Goal: Task Accomplishment & Management: Manage account settings

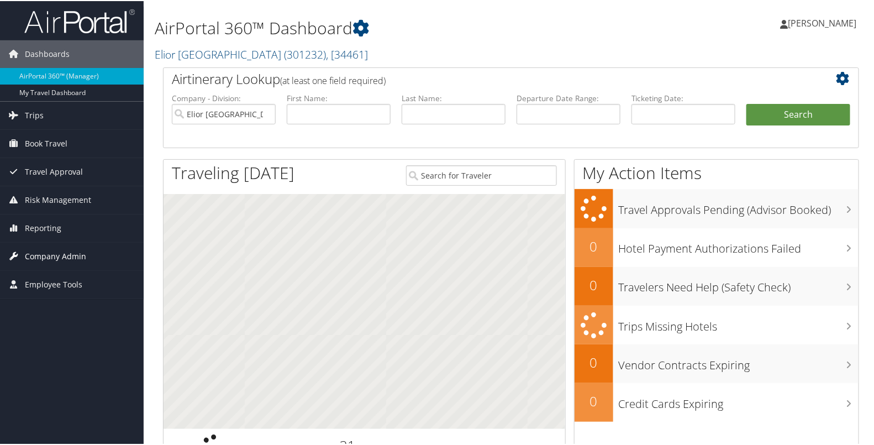
click at [54, 245] on span "Company Admin" at bounding box center [55, 256] width 61 height 28
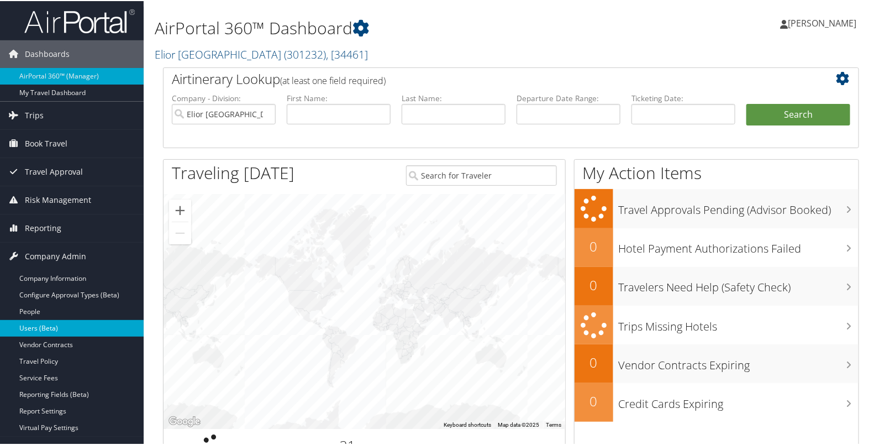
click at [49, 326] on link "Users (Beta)" at bounding box center [72, 327] width 144 height 17
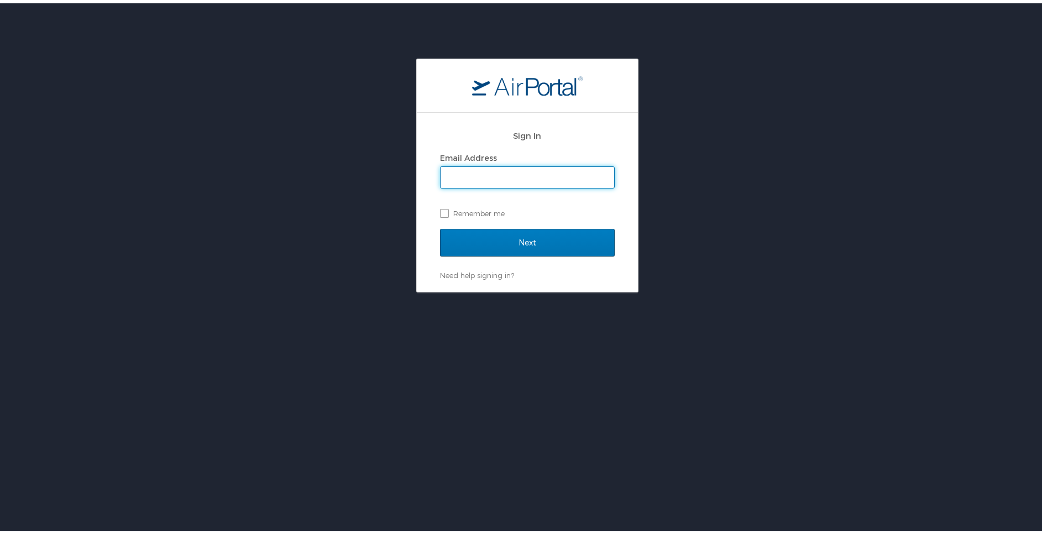
click at [455, 175] on input "Email Address" at bounding box center [528, 174] width 174 height 21
type input "kristin.stamps@elior-na.com"
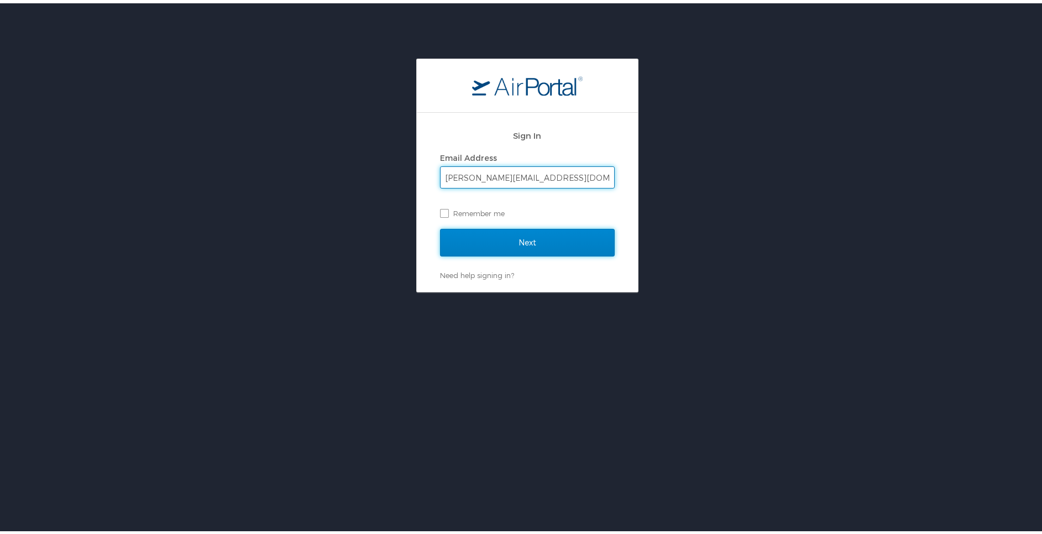
click at [442, 236] on input "Next" at bounding box center [527, 240] width 175 height 28
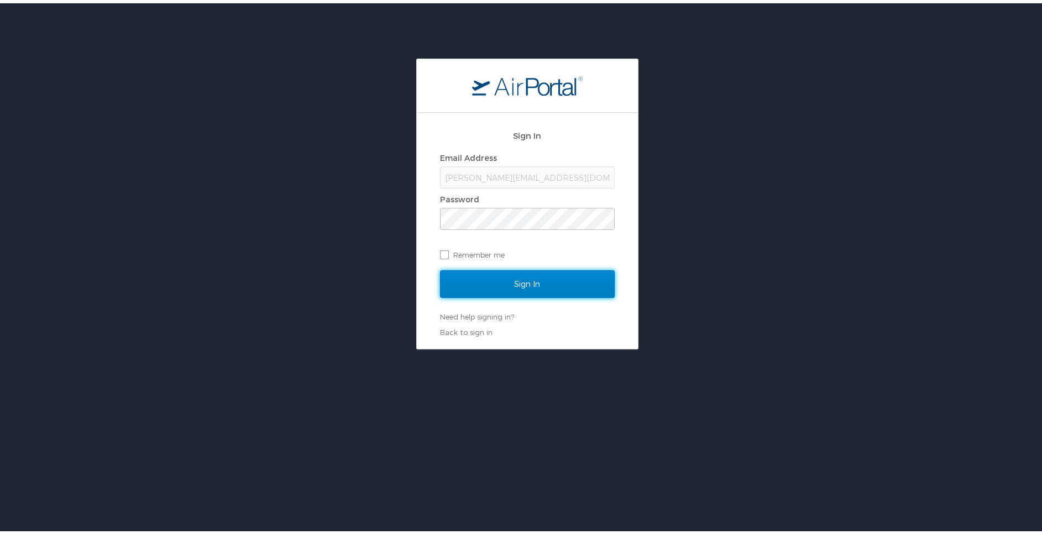
click at [448, 287] on input "Sign In" at bounding box center [527, 281] width 175 height 28
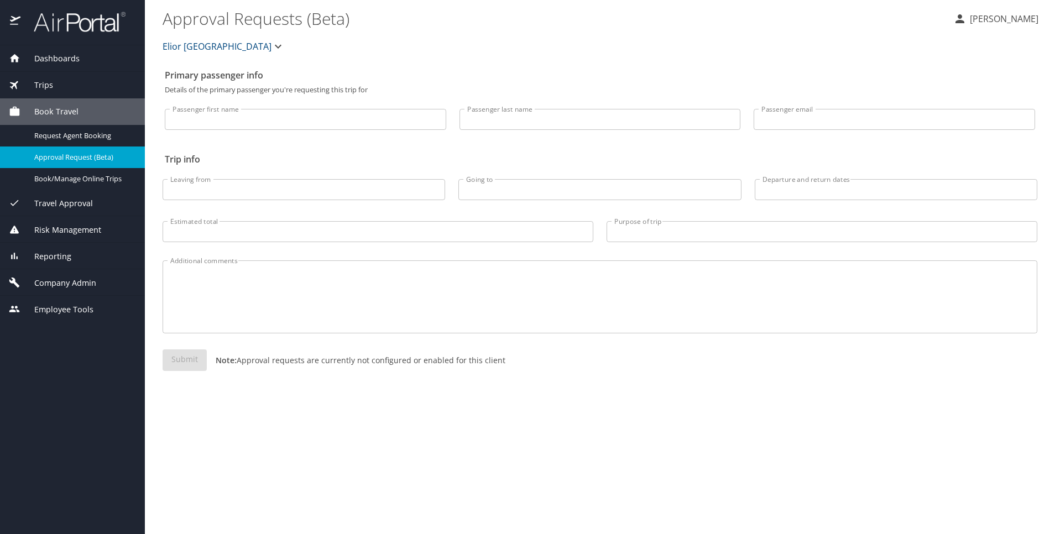
click at [62, 275] on div "Company Admin" at bounding box center [72, 282] width 145 height 27
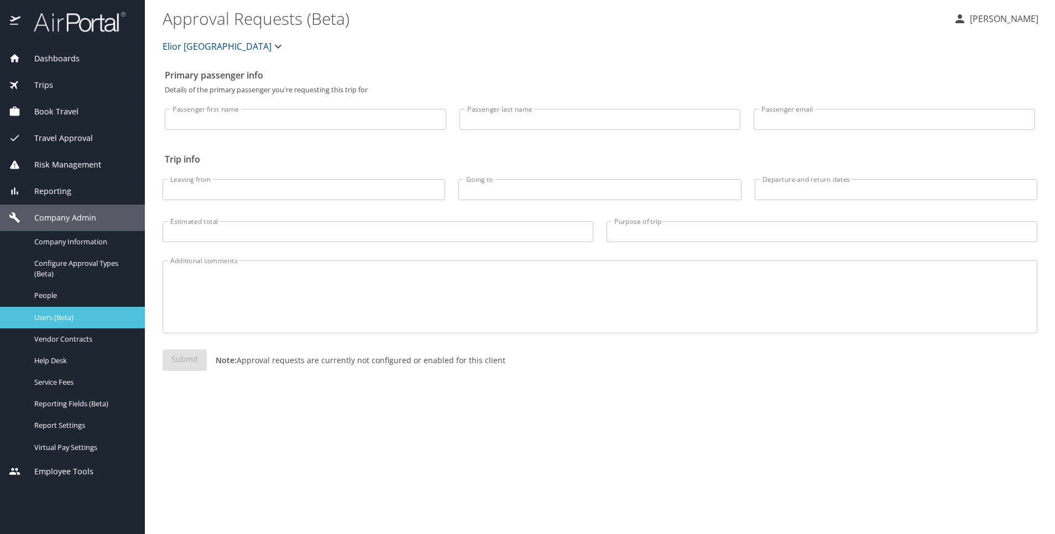
click at [60, 319] on span "Users (Beta)" at bounding box center [82, 317] width 97 height 11
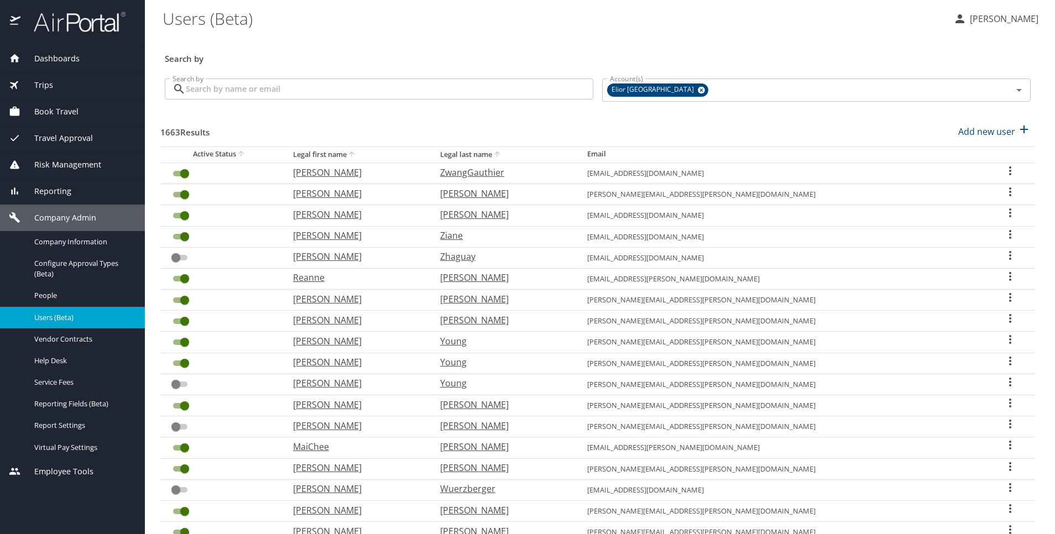
click at [479, 86] on input "Search by" at bounding box center [389, 88] width 407 height 21
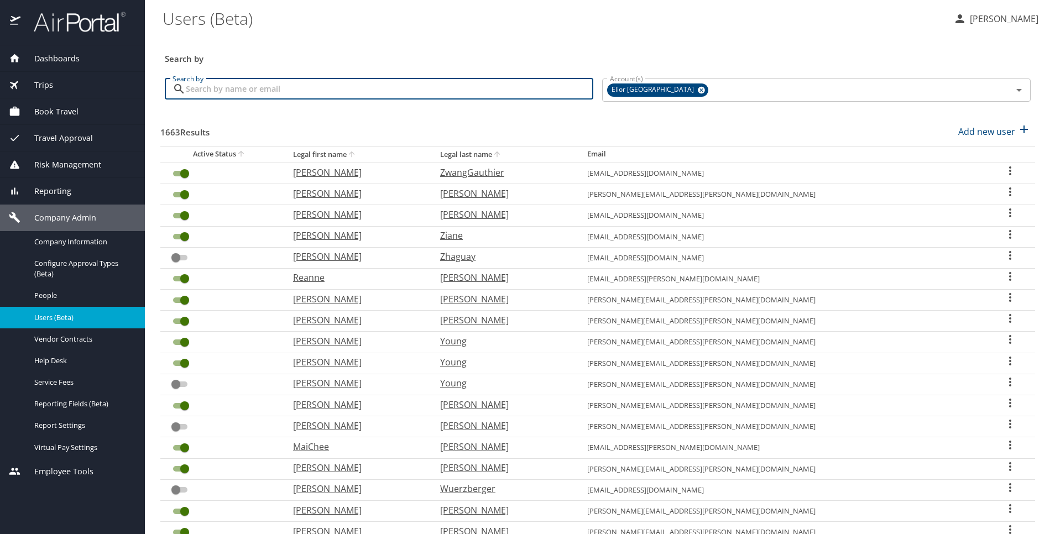
paste input "Melissa Ferris"
type input "Melissa Ferris"
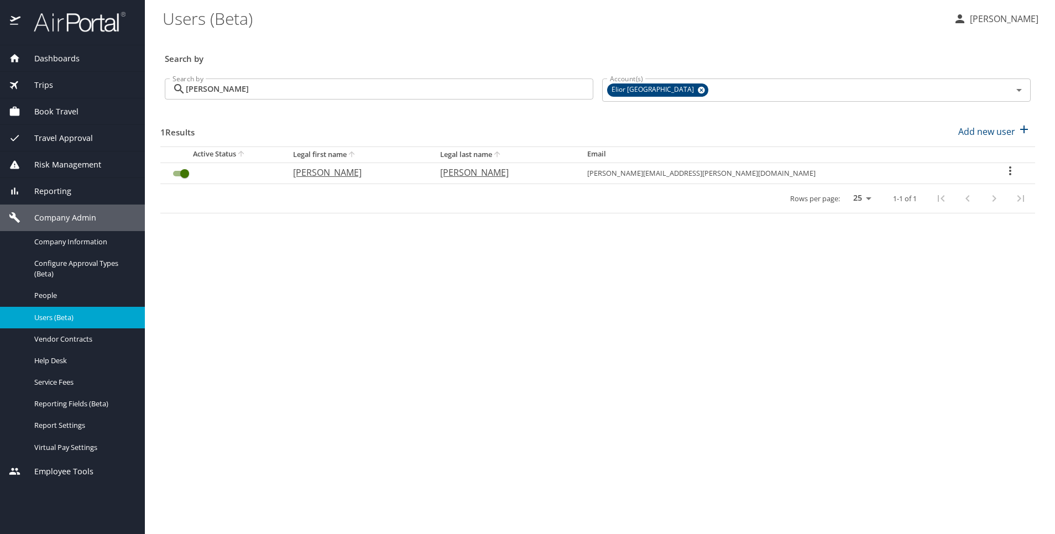
click at [1009, 171] on icon "User Search Table" at bounding box center [1010, 170] width 2 height 9
click at [849, 340] on div at bounding box center [527, 267] width 1055 height 534
drag, startPoint x: 830, startPoint y: 168, endPoint x: 695, endPoint y: 172, distance: 135.5
click at [695, 172] on td "melissa.ferris@corporatechefs.com" at bounding box center [781, 173] width 406 height 21
copy td "melissa.ferris@corporatechefs.com"
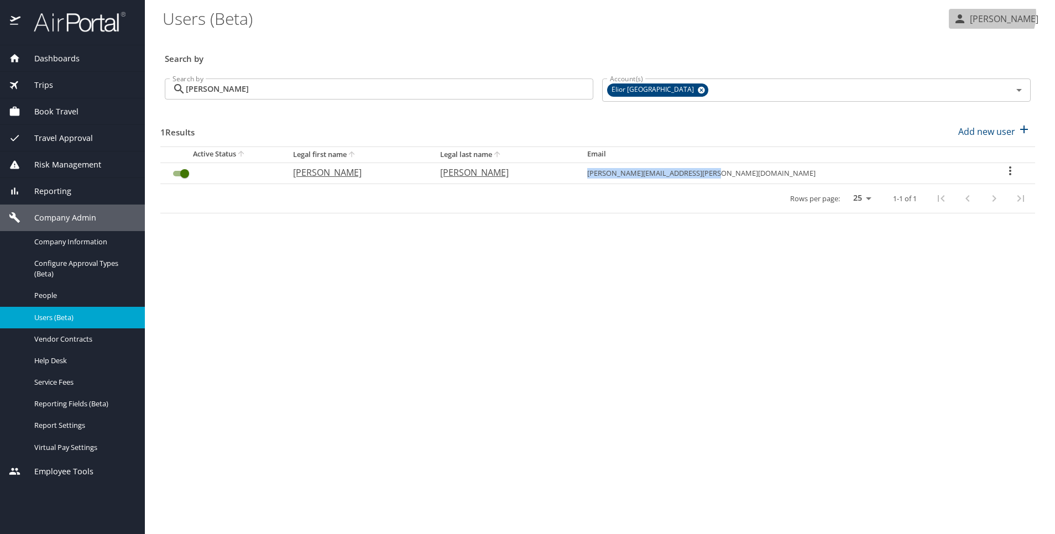
click at [994, 14] on p "[PERSON_NAME]" at bounding box center [1002, 18] width 72 height 13
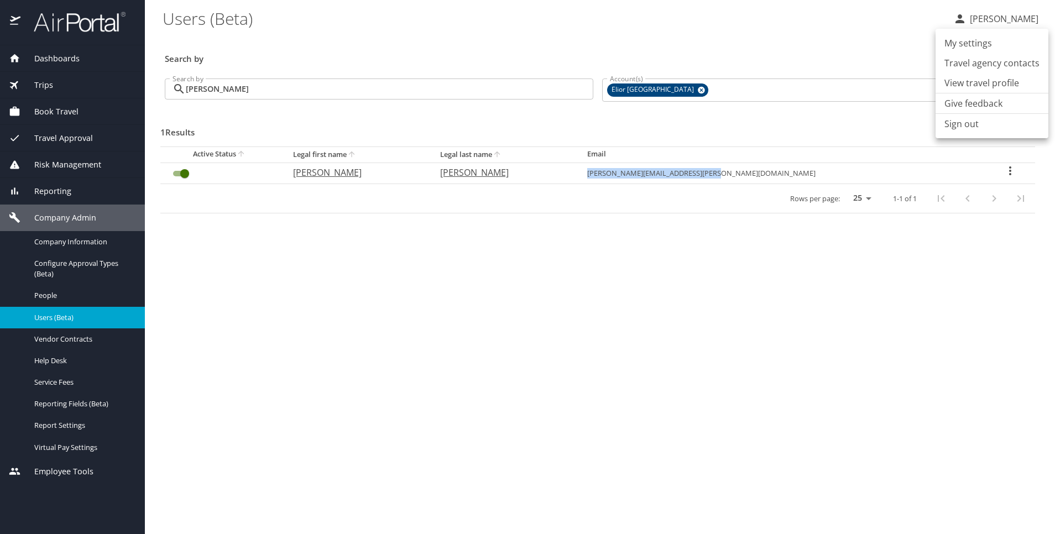
click at [967, 129] on li "Sign out" at bounding box center [991, 124] width 113 height 20
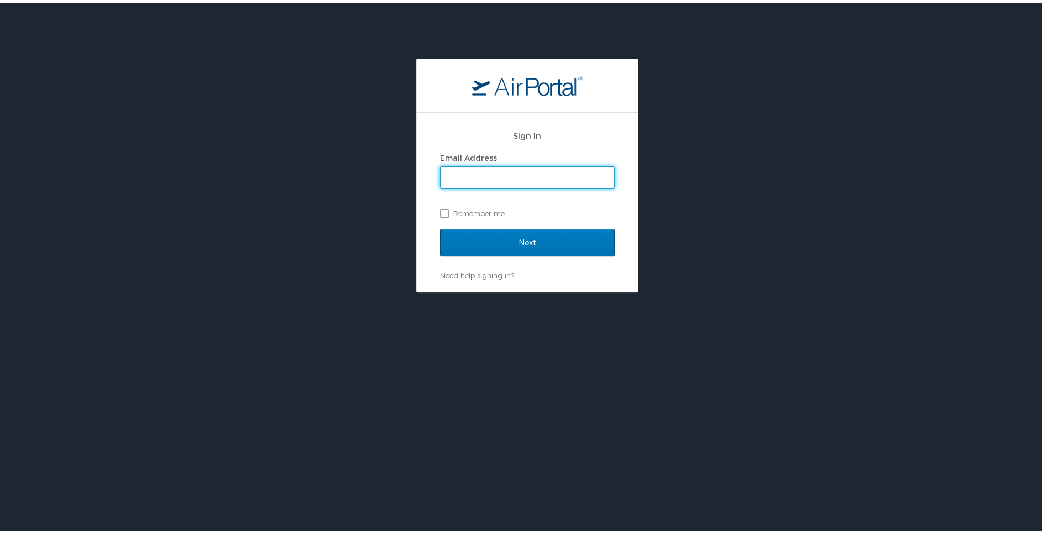
paste input "gabrielle.glick@elior-na.com"
type input "gabrielle.glick@elior-na.com"
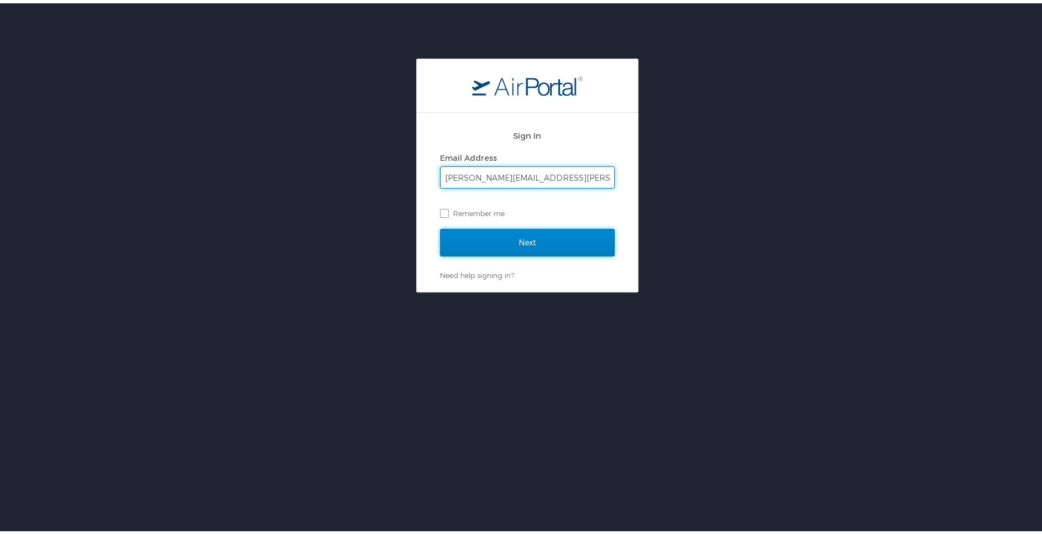
click at [502, 243] on input "Next" at bounding box center [527, 240] width 175 height 28
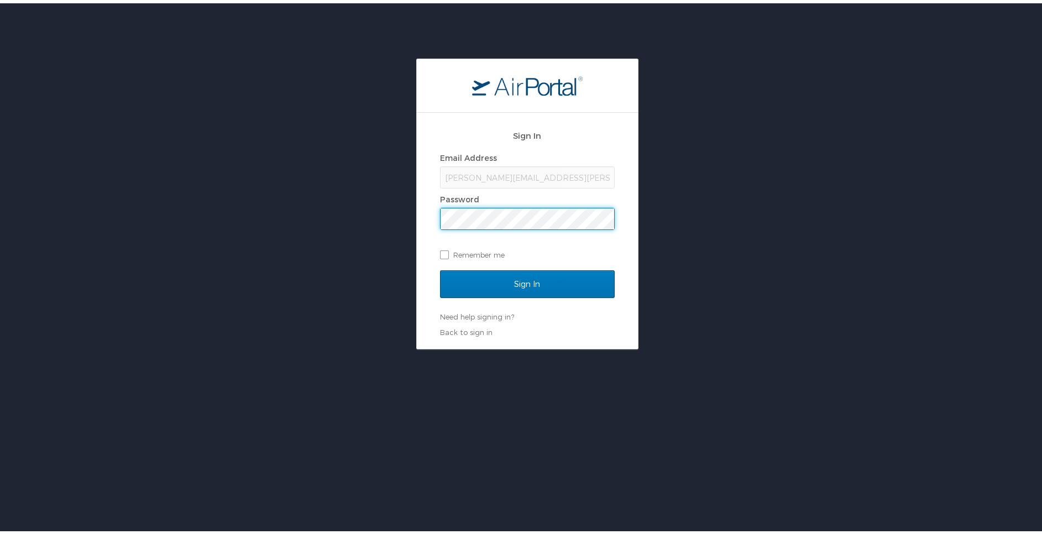
click at [399, 250] on div "Sign In Email Address gabrielle.glick@elior-na.com Password Remember me Sign In…" at bounding box center [527, 200] width 1055 height 291
click at [497, 312] on link "Need help signing in?" at bounding box center [477, 313] width 74 height 9
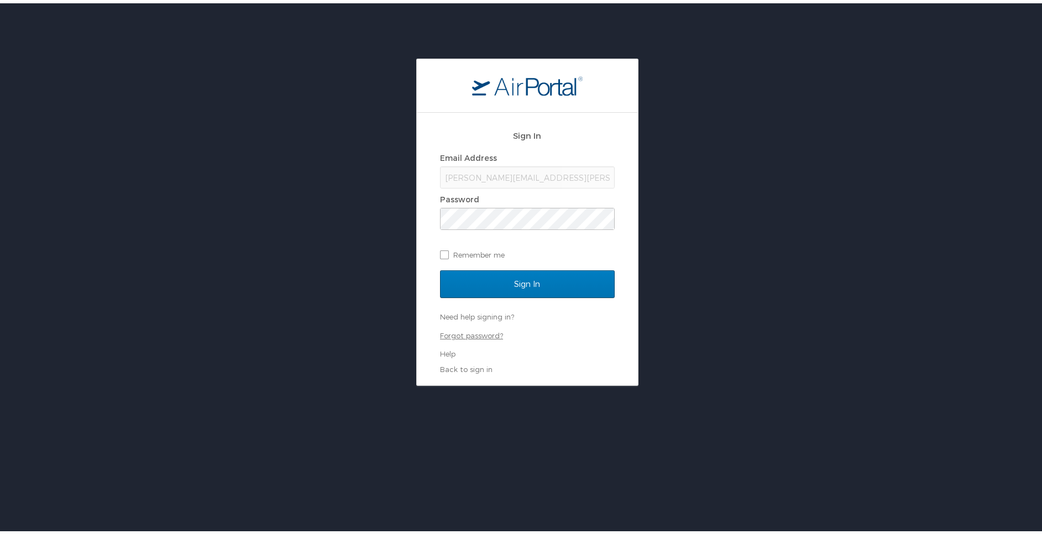
click at [482, 333] on link "Forgot password?" at bounding box center [471, 332] width 63 height 9
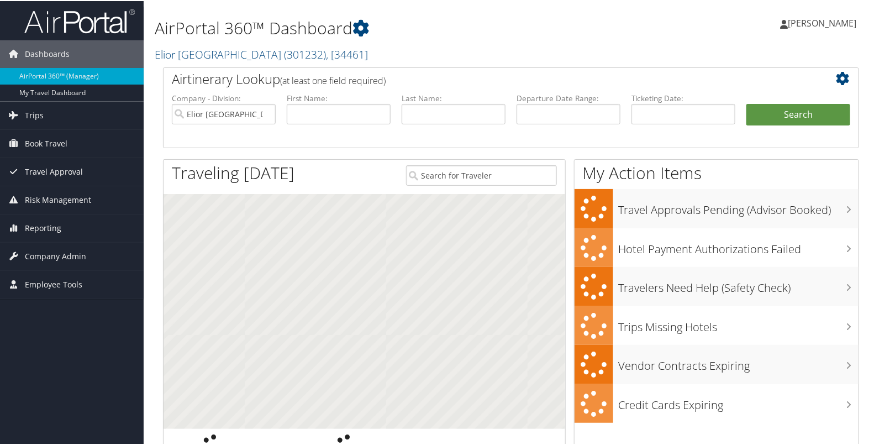
click at [825, 19] on span "[PERSON_NAME]" at bounding box center [822, 22] width 69 height 12
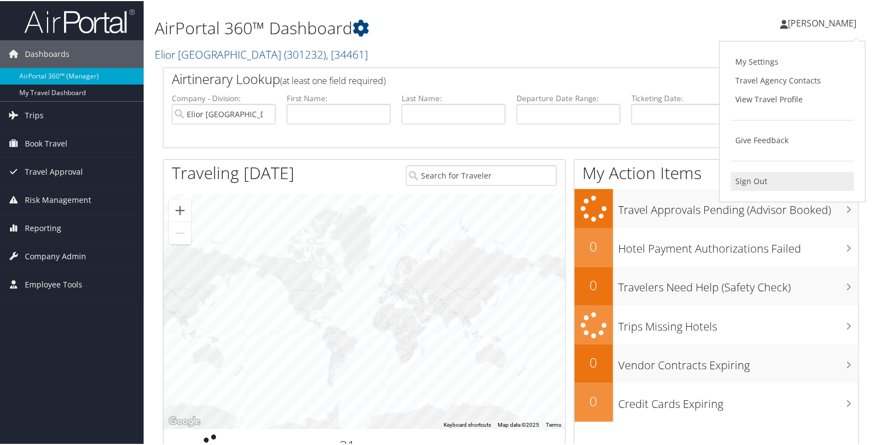
click at [752, 179] on link "Sign Out" at bounding box center [792, 180] width 123 height 19
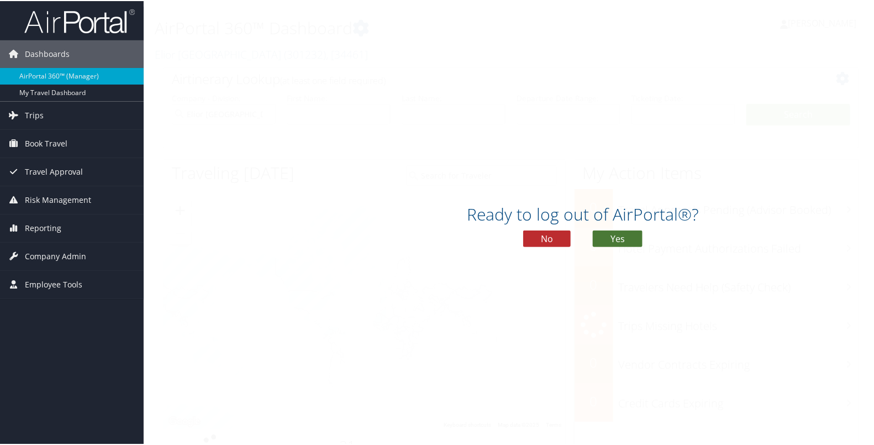
click at [624, 244] on button "Yes" at bounding box center [618, 237] width 50 height 17
